Goal: Ask a question

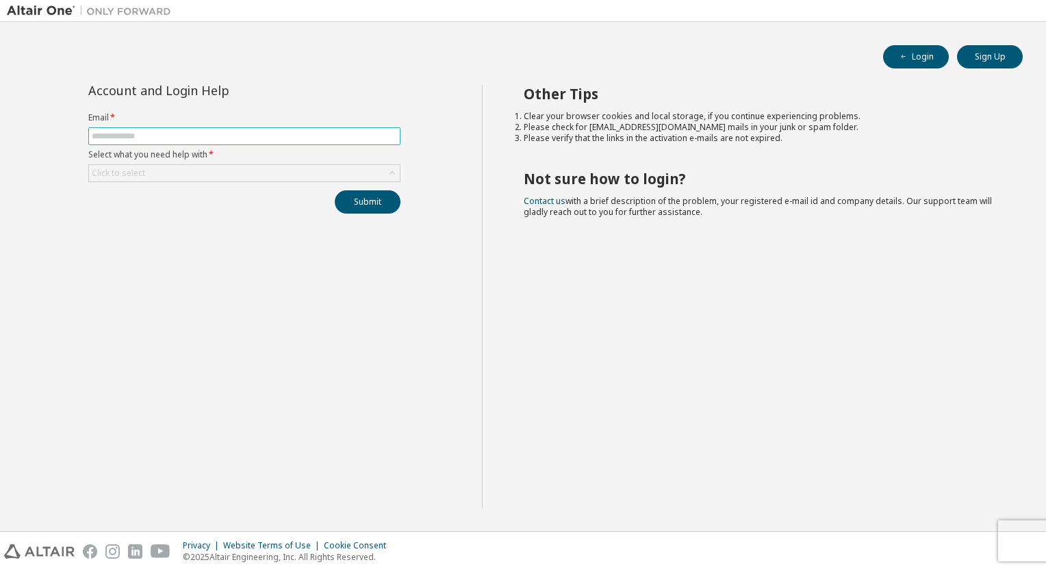
click at [168, 133] on input "text" at bounding box center [244, 136] width 305 height 11
click at [186, 177] on div "Click to select" at bounding box center [244, 173] width 311 height 16
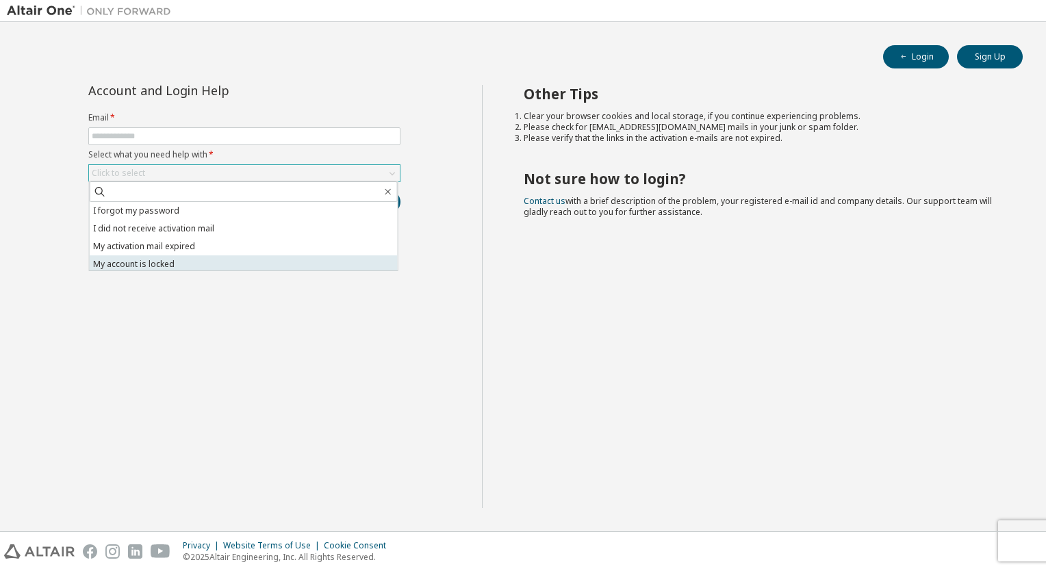
scroll to position [38, 0]
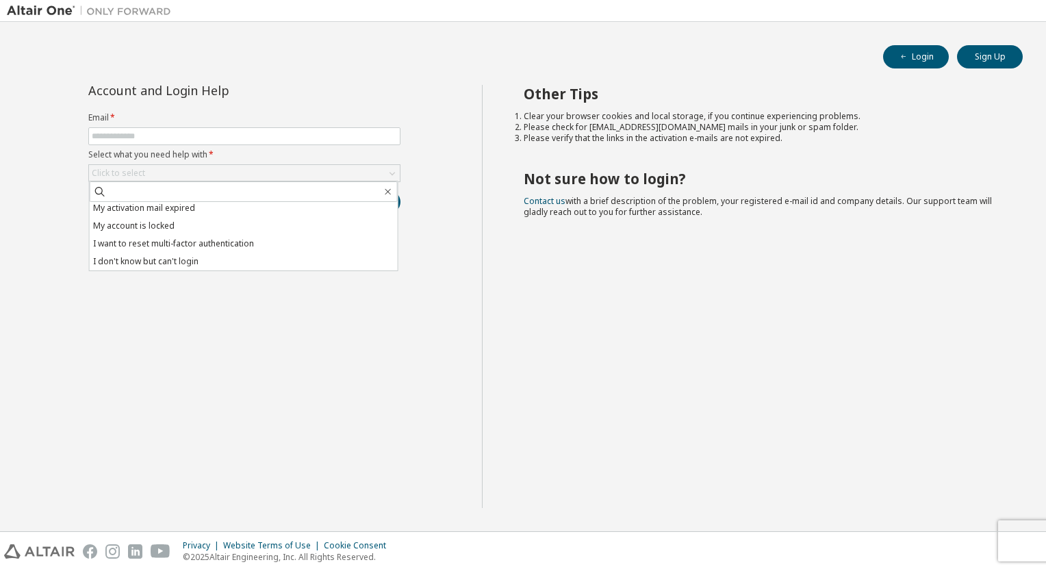
click at [249, 146] on form "Email * Select what you need help with * Click to select I forgot my password I…" at bounding box center [244, 147] width 312 height 70
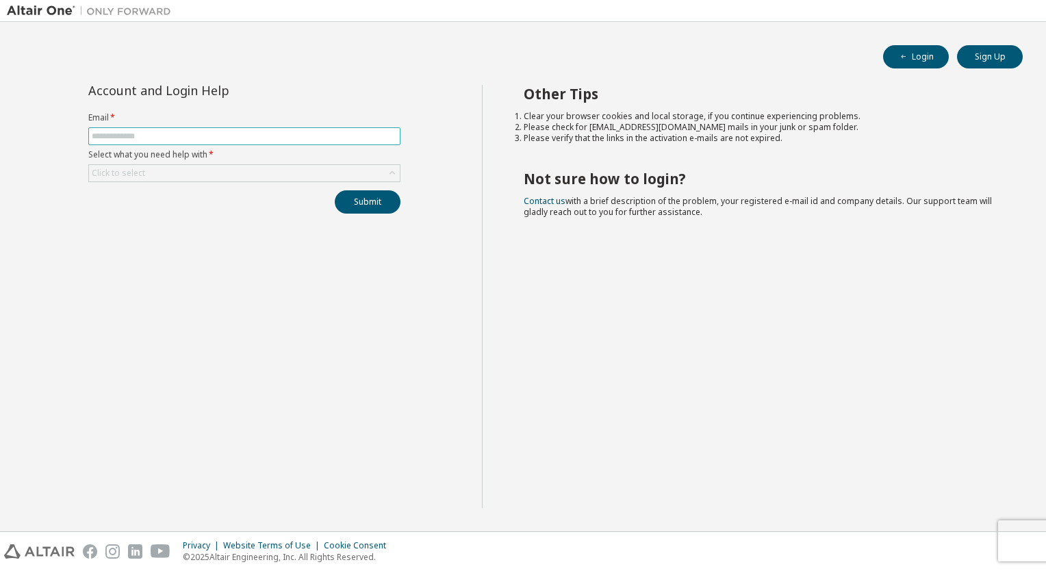
click at [249, 138] on input "text" at bounding box center [244, 136] width 305 height 11
click at [190, 141] on span at bounding box center [244, 136] width 312 height 18
click at [194, 136] on input "text" at bounding box center [244, 136] width 305 height 11
paste input "**********"
type input "**********"
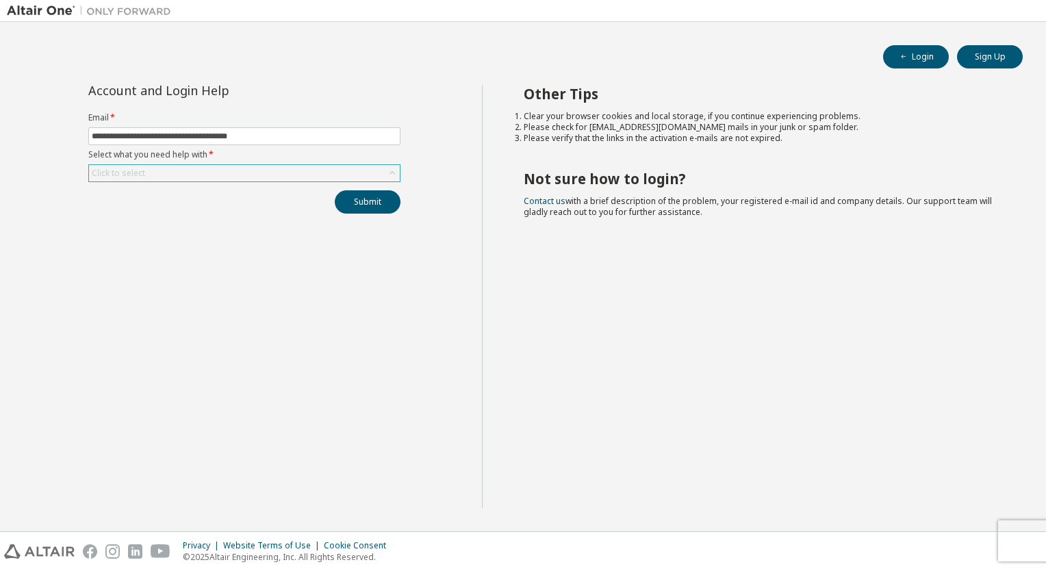
click at [192, 175] on div "Click to select" at bounding box center [244, 173] width 311 height 16
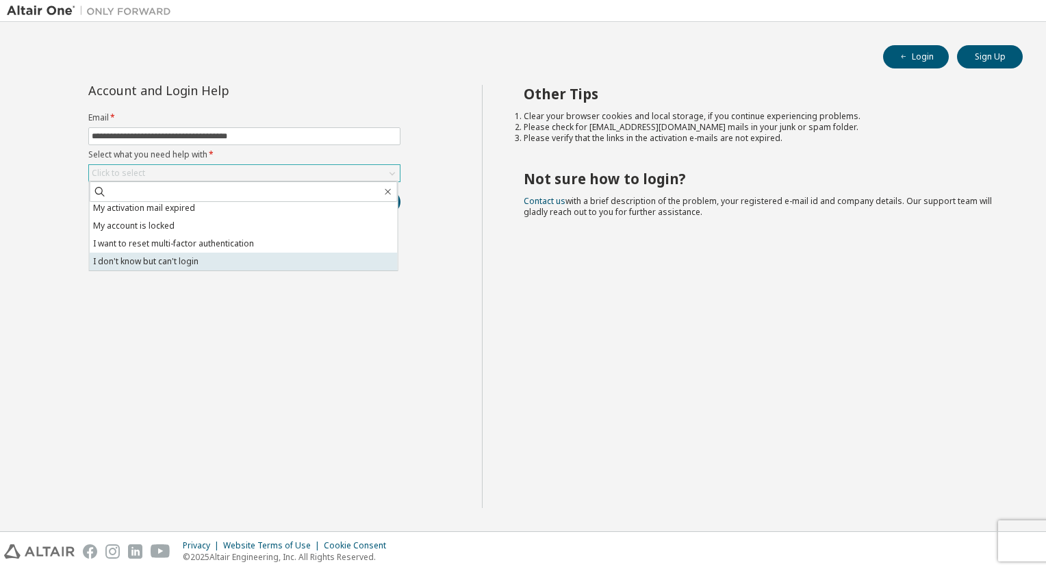
click at [176, 263] on li "I don't know but can't login" at bounding box center [244, 262] width 308 height 18
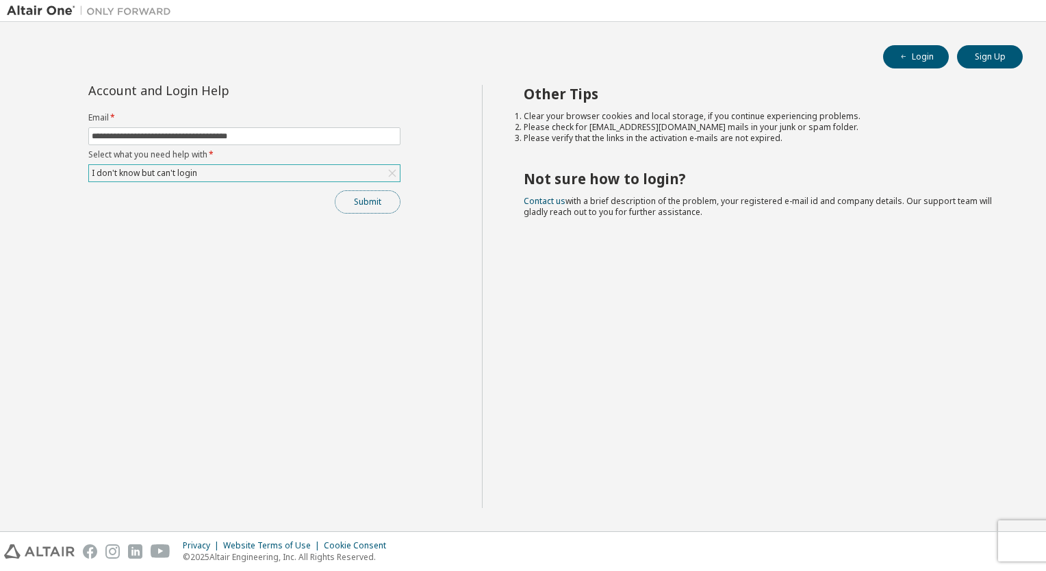
click at [382, 204] on button "Submit" at bounding box center [368, 201] width 66 height 23
click at [952, 533] on link "Altair support" at bounding box center [946, 534] width 55 height 12
click at [947, 535] on link "Altair support" at bounding box center [946, 534] width 55 height 12
